Goal: Navigation & Orientation: Find specific page/section

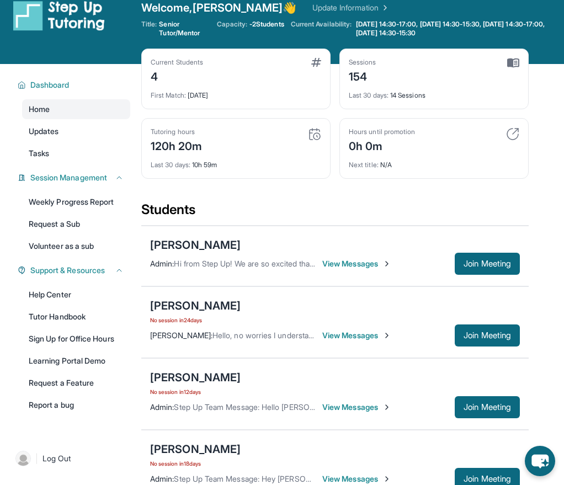
scroll to position [17, 0]
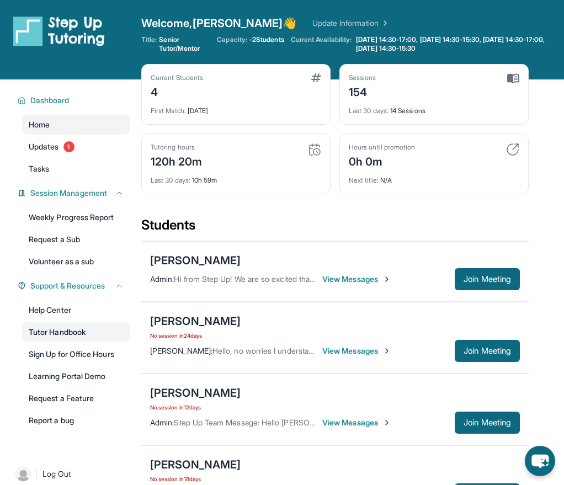
click at [69, 331] on link "Tutor Handbook" at bounding box center [76, 332] width 108 height 20
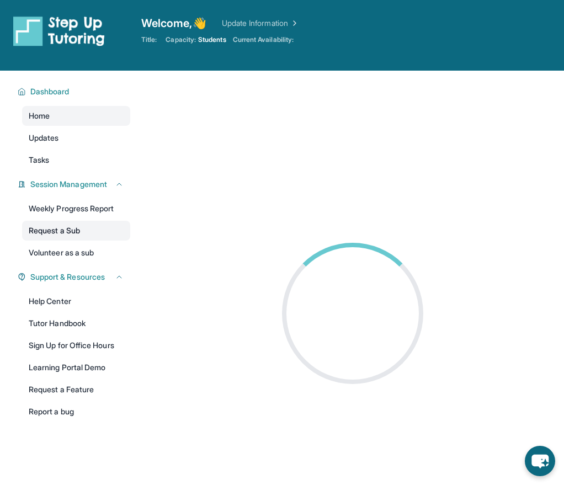
click at [79, 233] on link "Request a Sub" at bounding box center [76, 231] width 108 height 20
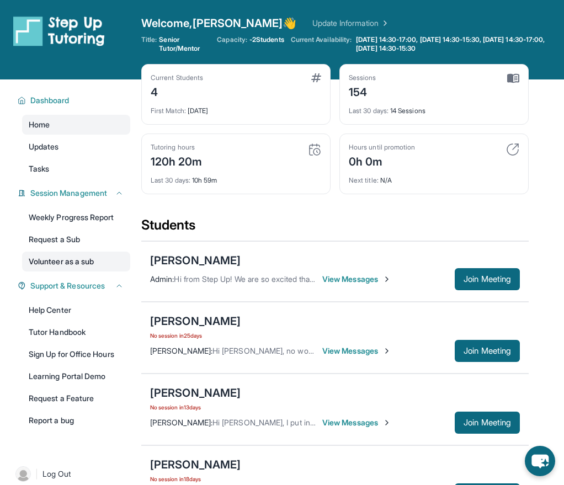
click at [79, 258] on link "Volunteer as a sub" at bounding box center [76, 261] width 108 height 20
